Goal: Task Accomplishment & Management: Manage account settings

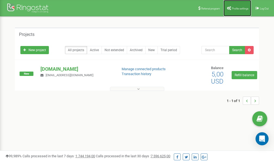
click at [235, 12] on link "Profile settings" at bounding box center [238, 8] width 28 height 16
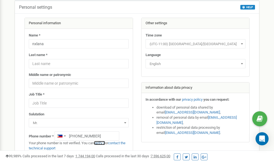
click at [101, 143] on link "verify it" at bounding box center [99, 143] width 11 height 4
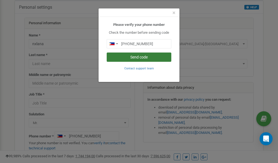
click at [139, 57] on button "Send code" at bounding box center [139, 56] width 65 height 9
